Goal: Navigation & Orientation: Go to known website

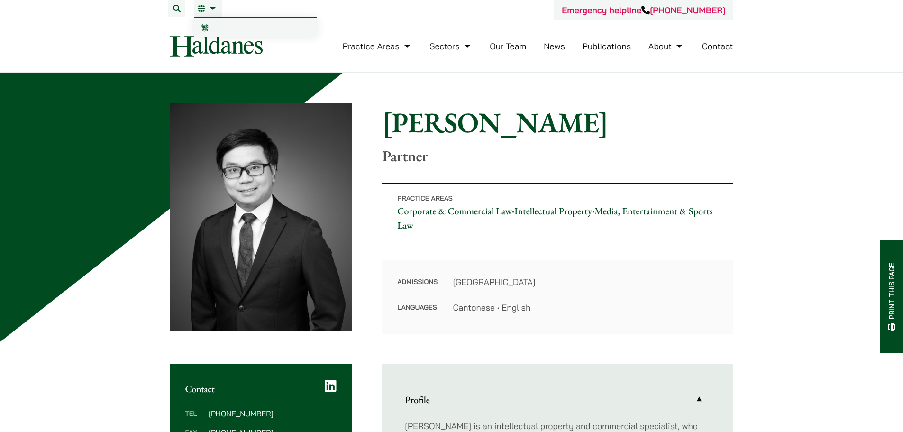
click at [215, 9] on link "EN" at bounding box center [208, 9] width 20 height 8
click at [206, 25] on span "繁" at bounding box center [206, 27] width 8 height 9
